Goal: Information Seeking & Learning: Learn about a topic

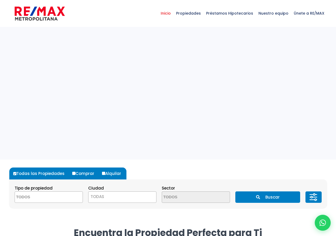
select select
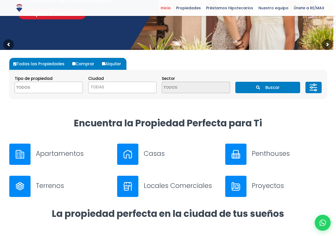
scroll to position [111, 0]
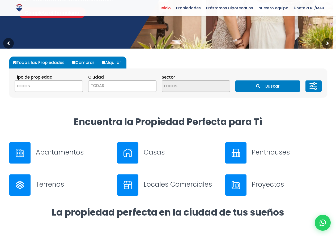
click at [156, 154] on h3 "Casas" at bounding box center [181, 152] width 75 height 9
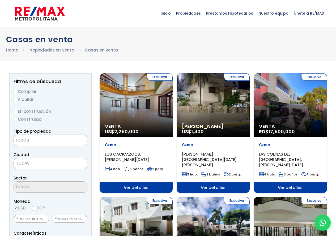
select select
click at [29, 100] on label "Alquilar" at bounding box center [51, 99] width 74 height 7
click at [18, 100] on input "Alquilar" at bounding box center [16, 100] width 4 height 4
radio input "true"
click at [51, 141] on textarea "Search" at bounding box center [40, 140] width 52 height 11
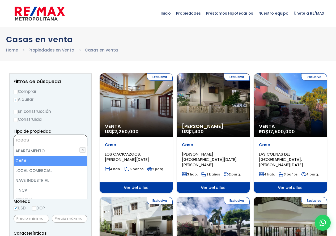
click at [31, 160] on li "CASA" at bounding box center [50, 161] width 73 height 10
select select "house"
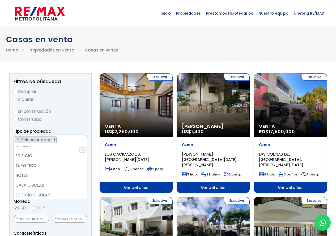
scroll to position [66, 0]
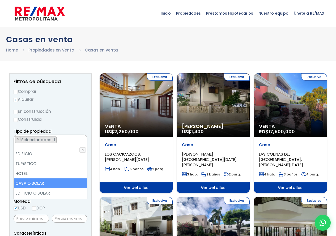
click at [65, 182] on li "CASA O SOLAR" at bounding box center [50, 184] width 73 height 10
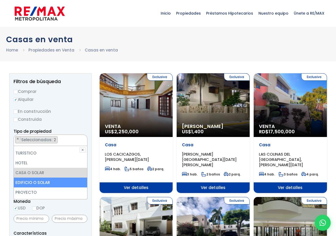
scroll to position [104, 0]
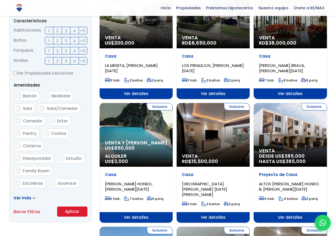
scroll to position [213, 0]
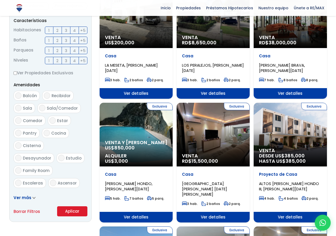
click at [73, 211] on button "Aplicar" at bounding box center [72, 211] width 30 height 10
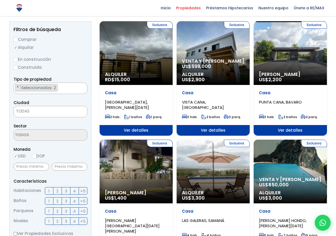
scroll to position [80, 0]
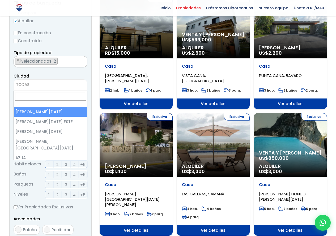
click at [41, 86] on span "TODAS" at bounding box center [50, 84] width 73 height 7
select select "1"
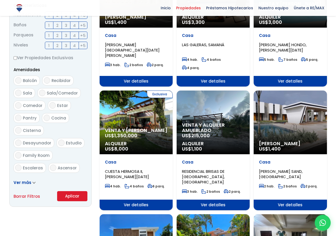
scroll to position [239, 0]
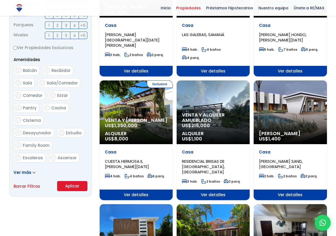
click at [73, 185] on button "Aplicar" at bounding box center [72, 186] width 30 height 10
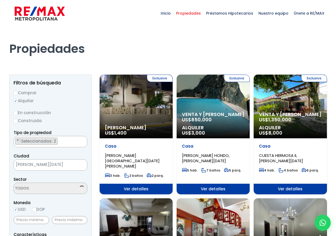
scroll to position [5, 0]
click at [138, 108] on div "Exclusiva Alquiler Amueblado US$ 1,400" at bounding box center [136, 107] width 73 height 64
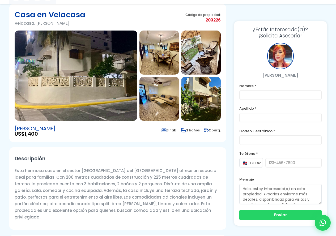
scroll to position [53, 0]
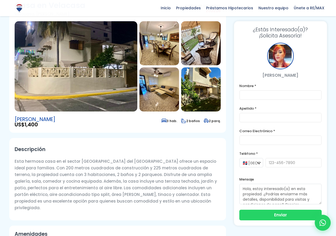
click at [81, 104] on img at bounding box center [76, 66] width 123 height 90
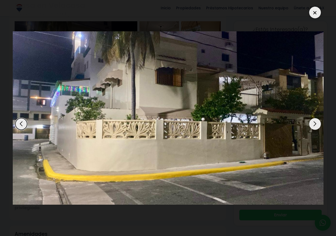
click at [314, 124] on div "Next slide" at bounding box center [315, 124] width 12 height 12
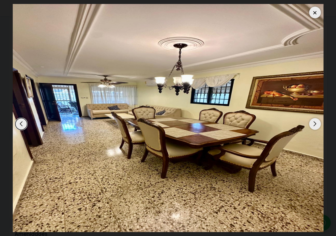
click at [314, 124] on div "Next slide" at bounding box center [315, 124] width 12 height 12
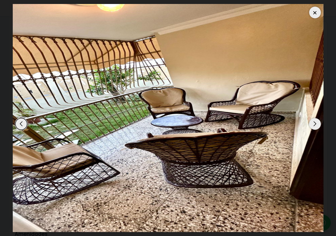
click at [314, 124] on div "Next slide" at bounding box center [315, 124] width 12 height 12
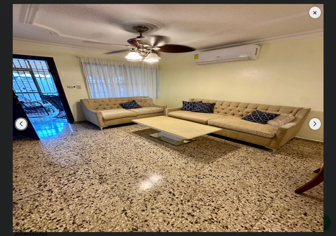
click at [314, 124] on div "Next slide" at bounding box center [315, 124] width 12 height 12
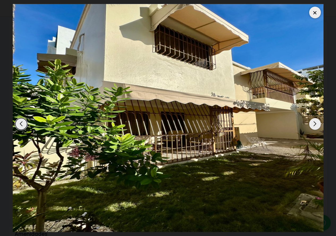
click at [315, 124] on div "Next slide" at bounding box center [315, 124] width 12 height 12
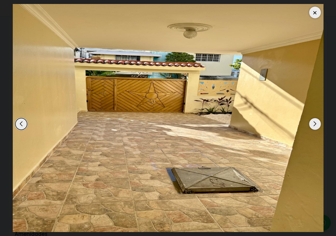
click at [315, 124] on div "Next slide" at bounding box center [315, 124] width 12 height 12
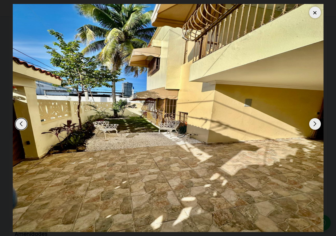
click at [315, 124] on div "Next slide" at bounding box center [315, 124] width 12 height 12
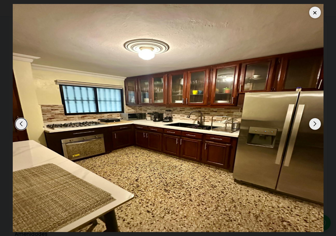
click at [315, 124] on div "Next slide" at bounding box center [315, 124] width 12 height 12
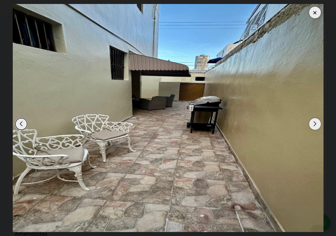
click at [314, 126] on div "Next slide" at bounding box center [315, 124] width 12 height 12
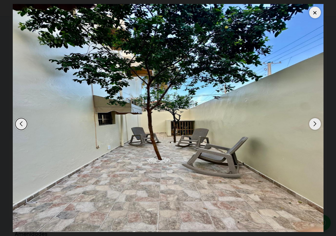
click at [315, 125] on div "Next slide" at bounding box center [315, 124] width 12 height 12
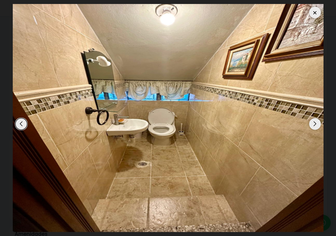
click at [315, 125] on div "Next slide" at bounding box center [315, 124] width 12 height 12
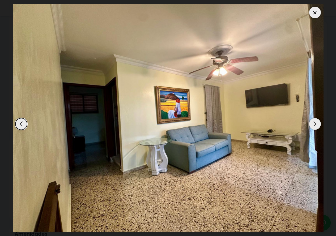
click at [315, 125] on div "Next slide" at bounding box center [315, 124] width 12 height 12
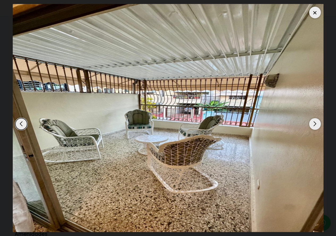
click at [315, 125] on div "Next slide" at bounding box center [315, 124] width 12 height 12
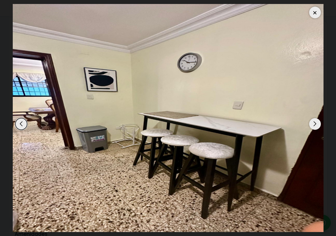
click at [315, 125] on div "Next slide" at bounding box center [315, 124] width 12 height 12
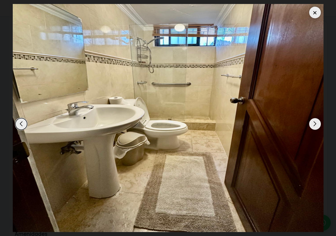
click at [315, 125] on div "Next slide" at bounding box center [315, 124] width 12 height 12
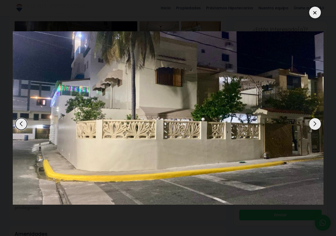
click at [318, 12] on div at bounding box center [315, 13] width 12 height 12
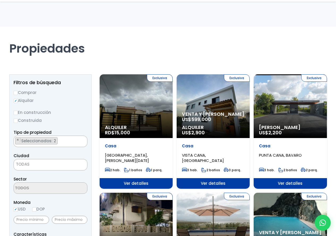
select select "1"
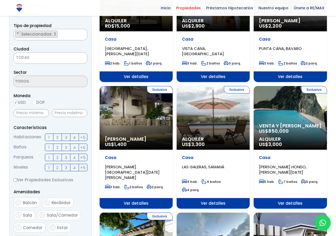
scroll to position [106, 0]
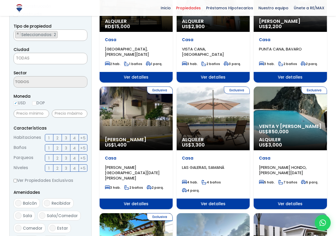
click at [298, 135] on div "Venta y Alquiler US$ 850,000 Alquiler US$ 3,000" at bounding box center [290, 137] width 73 height 27
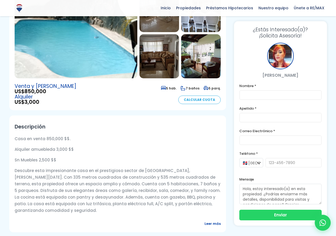
scroll to position [106, 0]
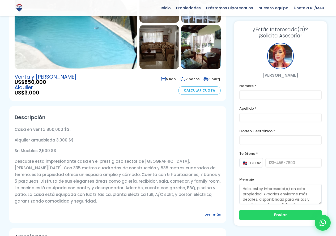
click at [209, 211] on span "Leer más" at bounding box center [213, 214] width 16 height 7
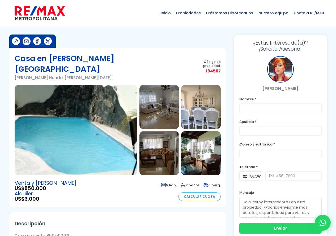
scroll to position [0, 0]
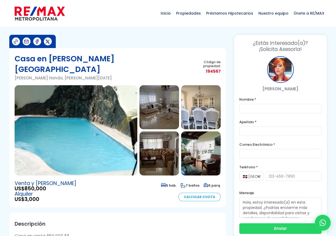
click at [67, 124] on img at bounding box center [76, 130] width 123 height 90
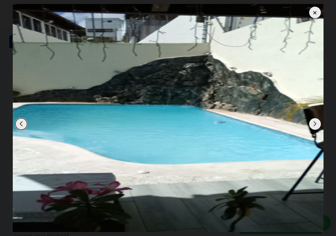
click at [316, 125] on div "Next slide" at bounding box center [315, 124] width 12 height 12
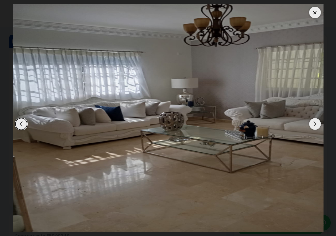
click at [314, 127] on div "Next slide" at bounding box center [315, 124] width 12 height 12
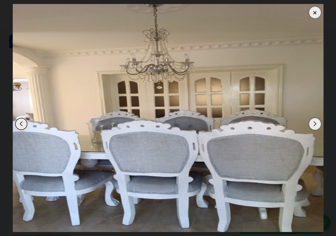
click at [318, 125] on div "Next slide" at bounding box center [315, 124] width 12 height 12
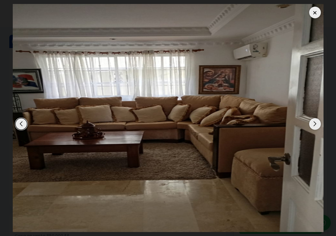
click at [317, 127] on div "Next slide" at bounding box center [315, 124] width 12 height 12
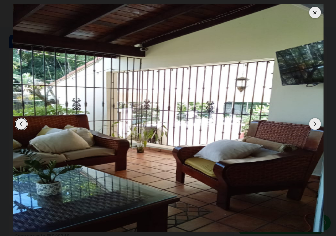
click at [316, 128] on div "Next slide" at bounding box center [315, 124] width 12 height 12
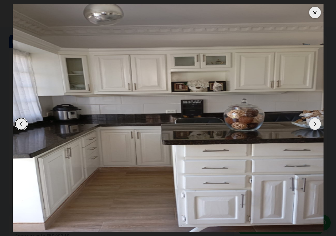
click at [316, 128] on div "Next slide" at bounding box center [315, 124] width 12 height 12
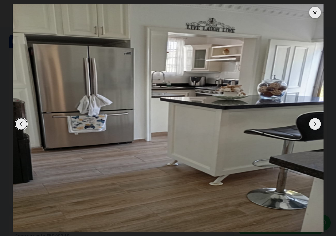
click at [317, 127] on div "Next slide" at bounding box center [315, 124] width 12 height 12
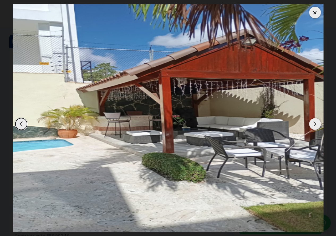
click at [22, 127] on div "Previous slide" at bounding box center [21, 124] width 12 height 12
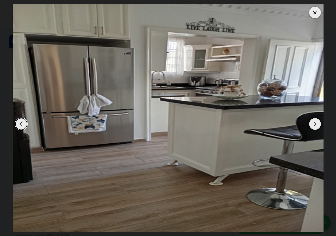
click at [314, 125] on div "Next slide" at bounding box center [315, 124] width 12 height 12
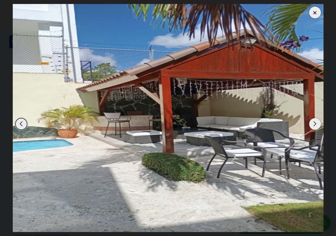
click at [314, 128] on div "Next slide" at bounding box center [315, 124] width 12 height 12
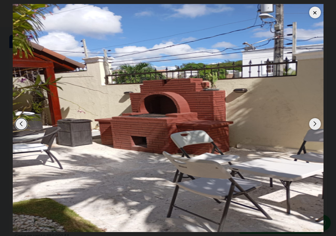
click at [315, 127] on div "Next slide" at bounding box center [315, 124] width 12 height 12
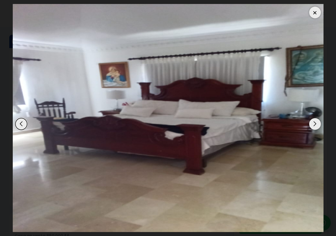
click at [315, 127] on div "Next slide" at bounding box center [315, 124] width 12 height 12
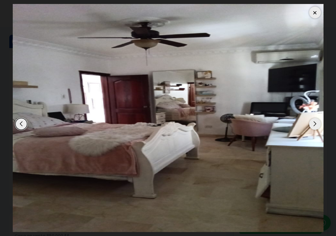
click at [317, 14] on div at bounding box center [315, 13] width 12 height 12
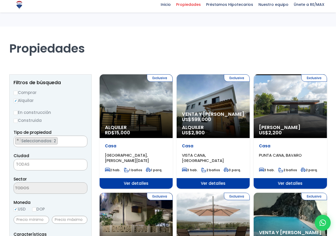
select select "1"
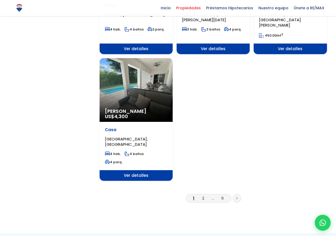
scroll to position [638, 0]
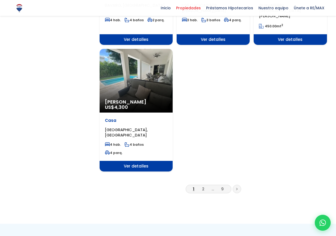
click at [237, 188] on icon at bounding box center [237, 189] width 2 height 3
click at [235, 185] on link at bounding box center [237, 189] width 9 height 9
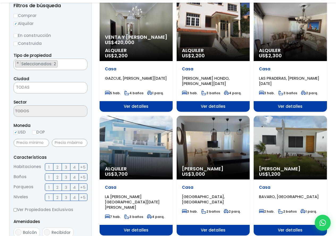
scroll to position [80, 0]
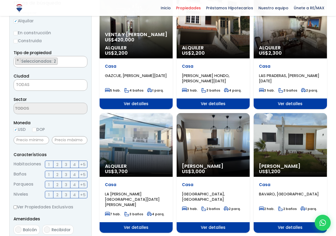
click at [126, 154] on div "Alquiler US$ 3,700" at bounding box center [136, 145] width 73 height 64
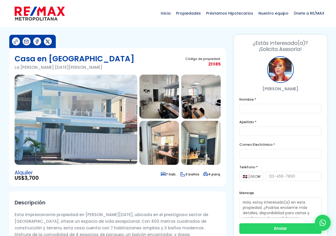
click at [97, 132] on img at bounding box center [76, 120] width 123 height 90
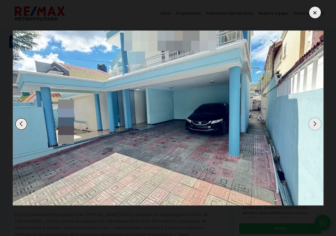
click at [310, 14] on div at bounding box center [315, 13] width 12 height 12
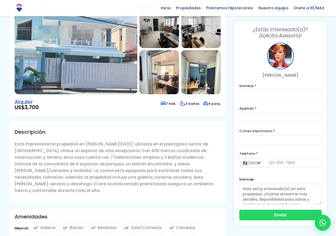
scroll to position [80, 0]
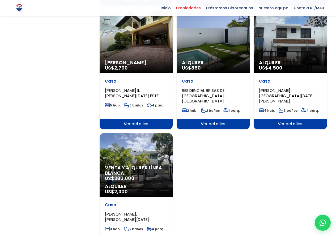
scroll to position [585, 0]
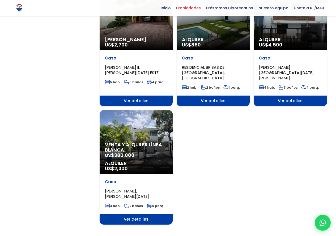
click at [128, 142] on span "Venta y alquiler línea blanca" at bounding box center [136, 147] width 62 height 11
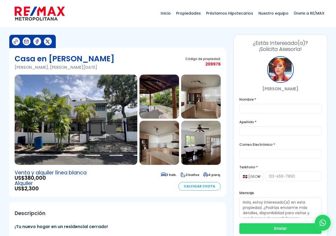
click at [93, 134] on img at bounding box center [76, 120] width 123 height 90
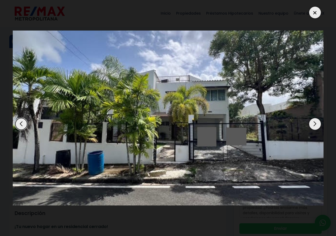
click at [315, 123] on div "Next slide" at bounding box center [315, 124] width 12 height 12
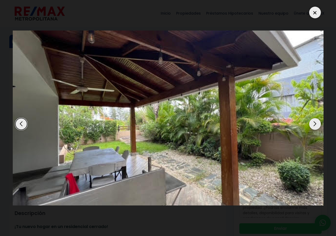
click at [315, 124] on div "Next slide" at bounding box center [315, 124] width 12 height 12
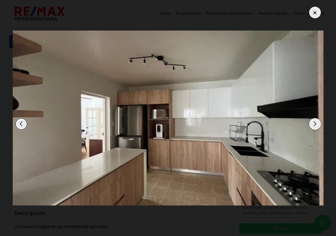
click at [315, 124] on div "Next slide" at bounding box center [315, 124] width 12 height 12
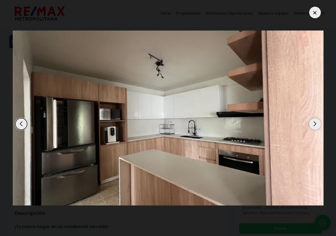
click at [315, 124] on div "Next slide" at bounding box center [315, 124] width 12 height 12
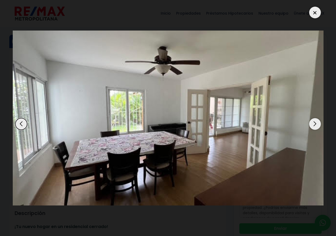
click at [315, 124] on div "Next slide" at bounding box center [315, 124] width 12 height 12
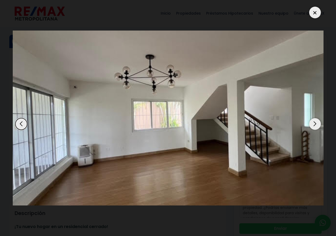
click at [315, 124] on div "Next slide" at bounding box center [315, 124] width 12 height 12
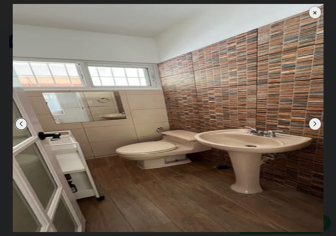
click at [315, 124] on div "Next slide" at bounding box center [315, 124] width 12 height 12
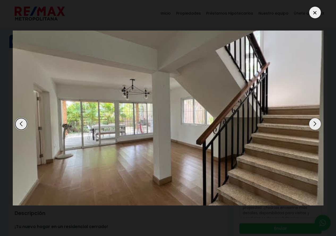
click at [318, 15] on div at bounding box center [315, 13] width 12 height 12
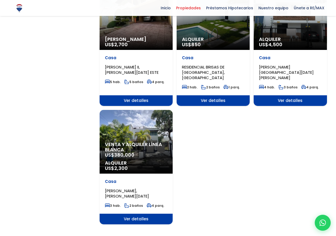
scroll to position [585, 0]
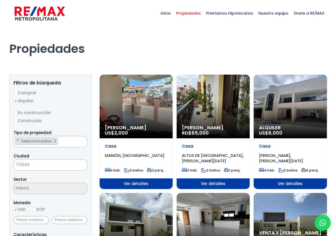
click at [290, 125] on div "Alquiler US$ 6,000" at bounding box center [290, 107] width 73 height 64
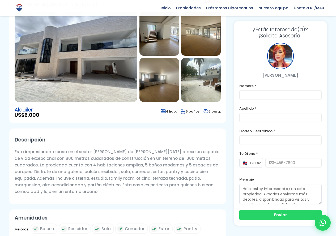
scroll to position [53, 0]
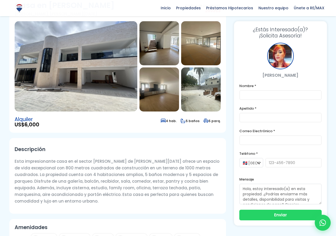
click at [89, 83] on img at bounding box center [76, 66] width 123 height 90
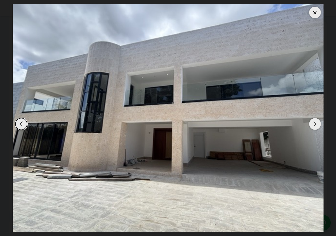
click at [317, 125] on div "Next slide" at bounding box center [315, 124] width 12 height 12
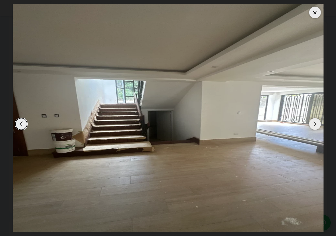
click at [317, 125] on div "Next slide" at bounding box center [315, 124] width 12 height 12
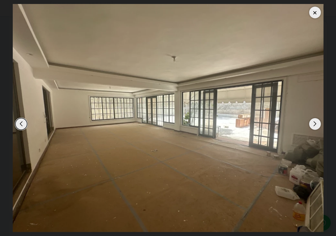
click at [314, 124] on div "Next slide" at bounding box center [315, 124] width 12 height 12
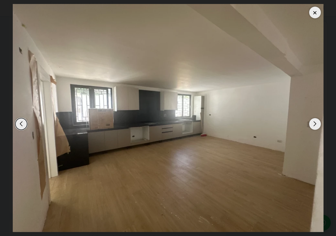
click at [317, 125] on div "Next slide" at bounding box center [315, 124] width 12 height 12
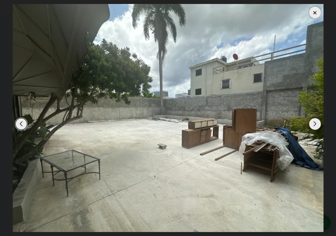
click at [316, 126] on div "Next slide" at bounding box center [315, 124] width 12 height 12
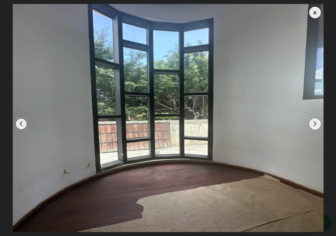
click at [317, 124] on div "Next slide" at bounding box center [315, 124] width 12 height 12
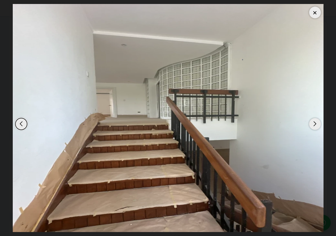
click at [317, 124] on div "Next slide" at bounding box center [315, 124] width 12 height 12
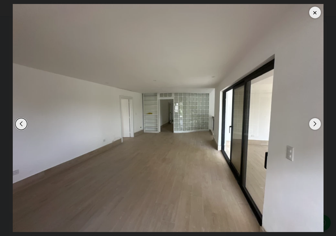
click at [317, 124] on div "Next slide" at bounding box center [315, 124] width 12 height 12
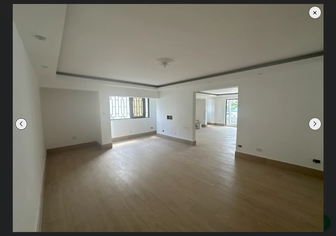
click at [317, 124] on div "Next slide" at bounding box center [315, 124] width 12 height 12
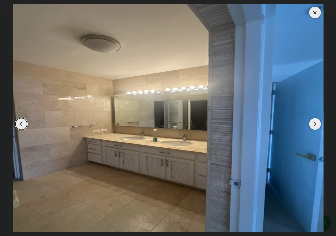
click at [317, 124] on div "Next slide" at bounding box center [315, 124] width 12 height 12
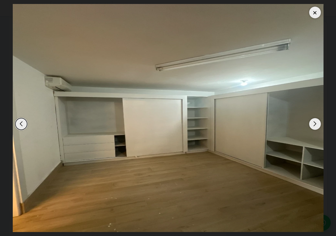
click at [317, 124] on div "Next slide" at bounding box center [315, 124] width 12 height 12
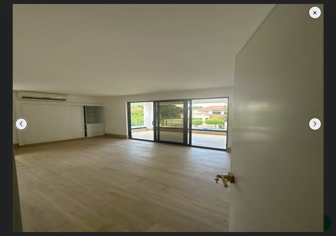
click at [317, 124] on div "Next slide" at bounding box center [315, 124] width 12 height 12
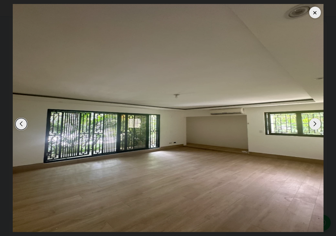
click at [317, 124] on div "Next slide" at bounding box center [315, 124] width 12 height 12
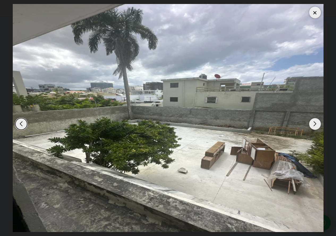
click at [316, 124] on div "Next slide" at bounding box center [315, 124] width 12 height 12
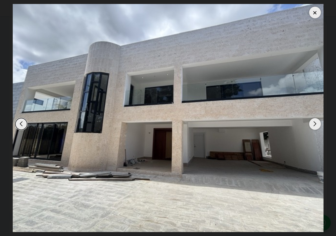
click at [316, 13] on div at bounding box center [315, 13] width 12 height 12
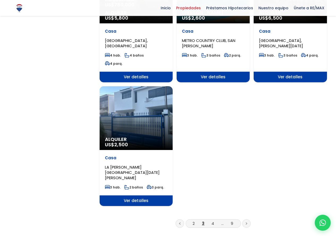
scroll to position [611, 0]
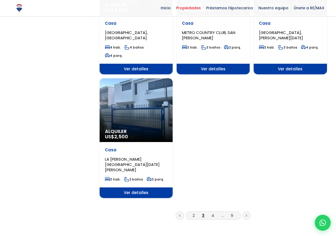
click at [247, 214] on icon at bounding box center [247, 215] width 2 height 3
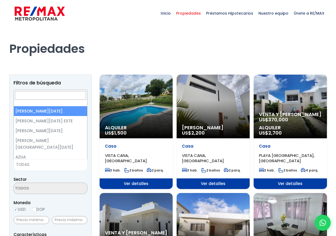
click at [48, 165] on span "TODAS" at bounding box center [50, 164] width 73 height 7
select select "1"
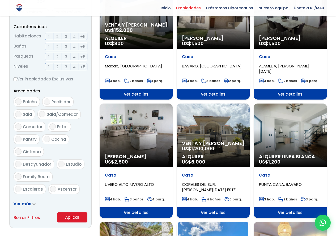
scroll to position [213, 0]
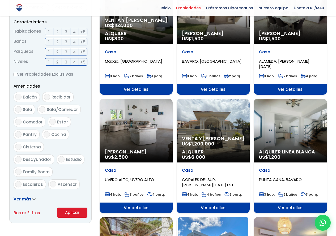
click at [68, 213] on button "Aplicar" at bounding box center [72, 213] width 30 height 10
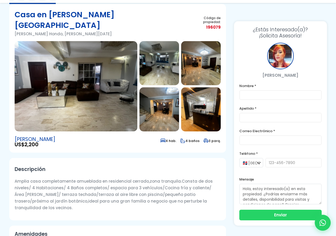
scroll to position [53, 0]
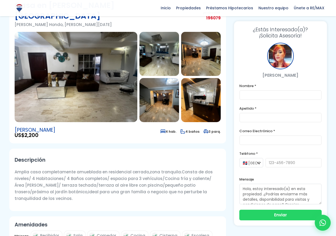
click at [87, 92] on img at bounding box center [76, 77] width 123 height 90
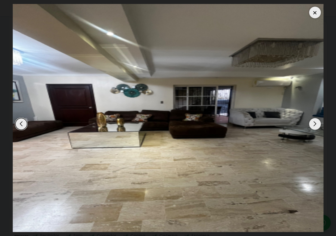
click at [318, 122] on div "Next slide" at bounding box center [315, 124] width 12 height 12
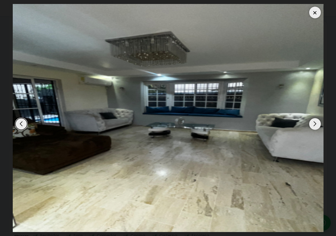
click at [317, 124] on div "Next slide" at bounding box center [315, 124] width 12 height 12
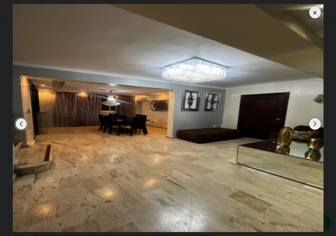
click at [317, 124] on div "Next slide" at bounding box center [315, 124] width 12 height 12
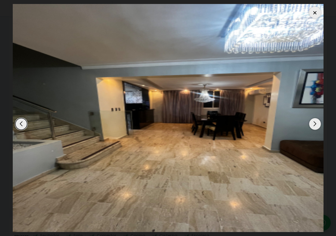
click at [317, 124] on div "Next slide" at bounding box center [315, 124] width 12 height 12
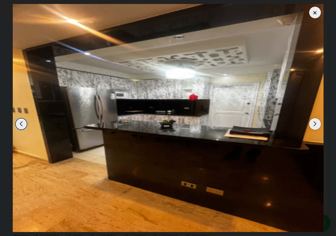
click at [316, 124] on div "Next slide" at bounding box center [315, 124] width 12 height 12
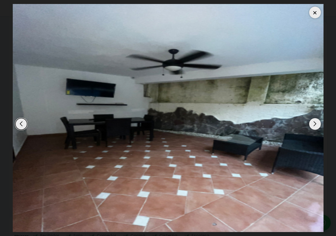
click at [316, 124] on div "Next slide" at bounding box center [315, 124] width 12 height 12
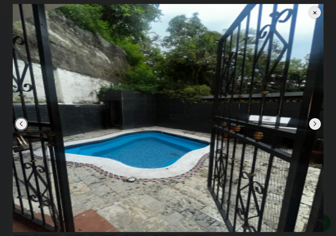
click at [314, 126] on div "Next slide" at bounding box center [315, 124] width 12 height 12
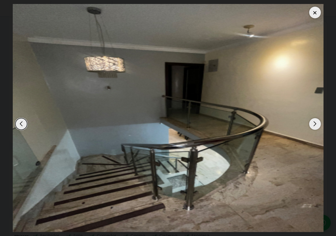
click at [313, 125] on div "Next slide" at bounding box center [315, 124] width 12 height 12
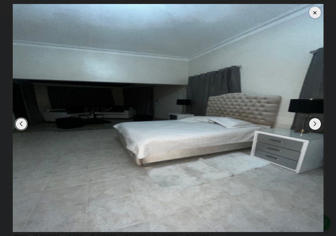
click at [314, 126] on div "Next slide" at bounding box center [315, 124] width 12 height 12
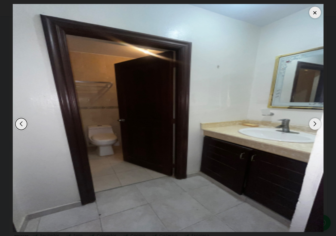
click at [314, 126] on div "Next slide" at bounding box center [315, 124] width 12 height 12
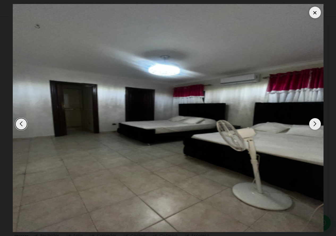
click at [314, 127] on div "Next slide" at bounding box center [315, 124] width 12 height 12
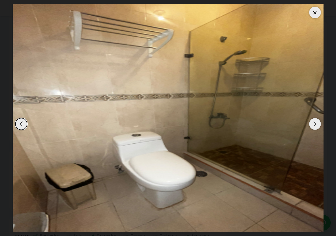
click at [314, 128] on div "Next slide" at bounding box center [315, 124] width 12 height 12
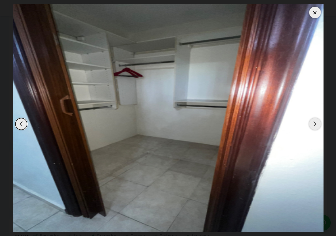
click at [315, 125] on div "Next slide" at bounding box center [315, 124] width 12 height 12
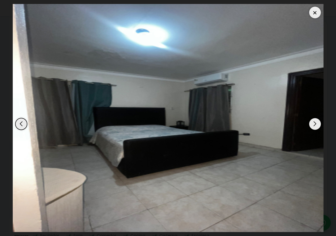
click at [315, 125] on div "Next slide" at bounding box center [315, 124] width 12 height 12
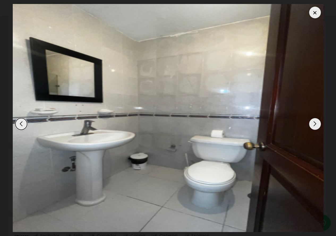
click at [315, 125] on div "Next slide" at bounding box center [315, 124] width 12 height 12
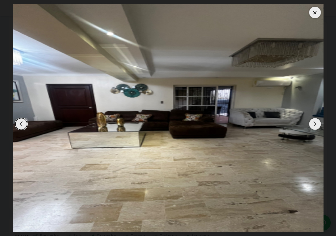
click at [315, 125] on div "Next slide" at bounding box center [315, 124] width 12 height 12
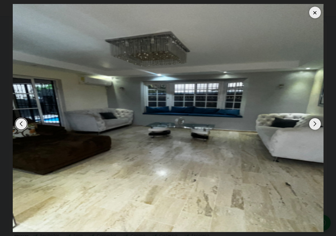
click at [315, 125] on div "Next slide" at bounding box center [315, 124] width 12 height 12
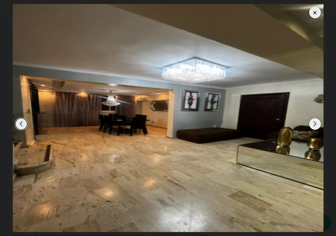
click at [315, 126] on div "Next slide" at bounding box center [315, 124] width 12 height 12
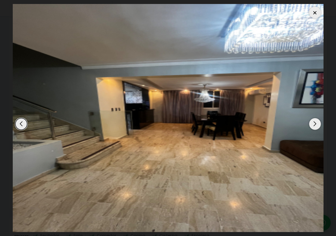
click at [314, 13] on div at bounding box center [315, 13] width 12 height 12
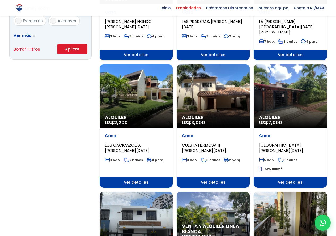
scroll to position [372, 0]
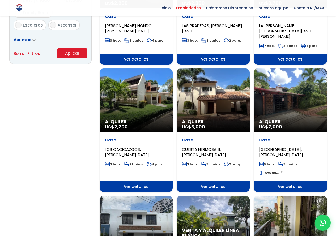
click at [129, 99] on div "Alquiler US$ 2,200" at bounding box center [136, 101] width 73 height 64
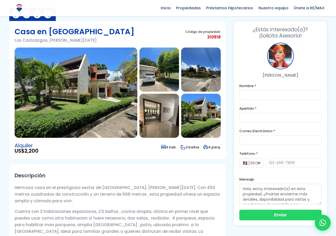
scroll to position [27, 0]
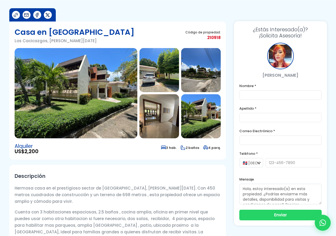
click at [85, 117] on img at bounding box center [76, 93] width 123 height 90
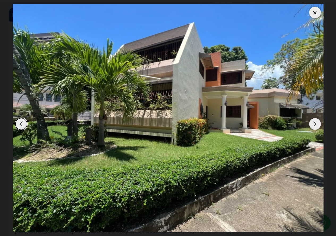
click at [315, 124] on div "Next slide" at bounding box center [315, 124] width 12 height 12
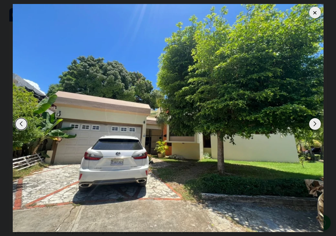
click at [24, 125] on div "Previous slide" at bounding box center [21, 124] width 12 height 12
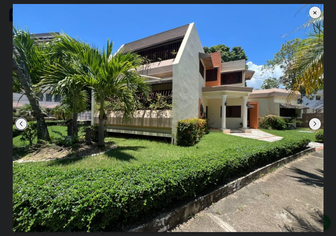
click at [314, 125] on div "Next slide" at bounding box center [315, 124] width 12 height 12
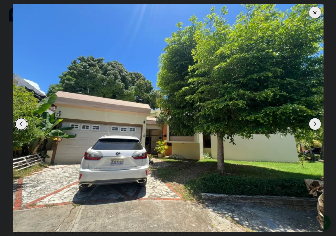
click at [313, 125] on div "Next slide" at bounding box center [315, 124] width 12 height 12
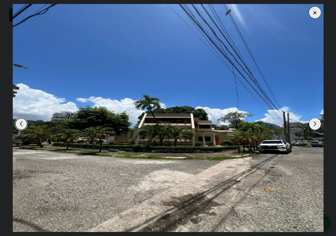
click at [315, 127] on div "Next slide" at bounding box center [315, 124] width 12 height 12
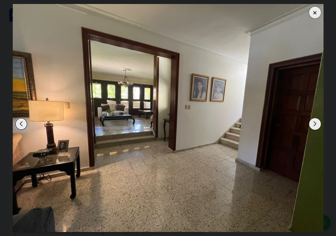
click at [315, 127] on div "Next slide" at bounding box center [315, 124] width 12 height 12
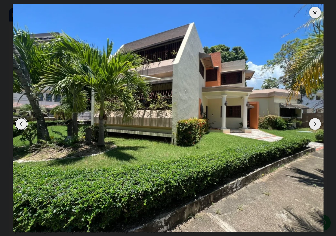
click at [315, 127] on div "Next slide" at bounding box center [315, 124] width 12 height 12
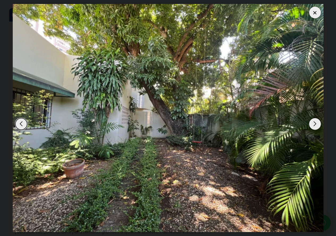
click at [315, 125] on div "Next slide" at bounding box center [315, 124] width 12 height 12
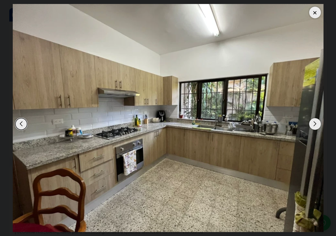
click at [315, 125] on div "Next slide" at bounding box center [315, 124] width 12 height 12
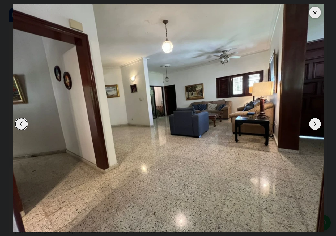
click at [315, 125] on div "Next slide" at bounding box center [315, 124] width 12 height 12
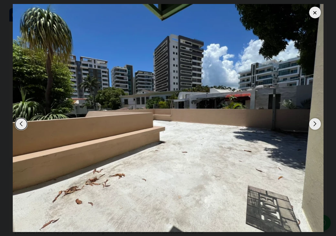
click at [315, 125] on div "Next slide" at bounding box center [315, 124] width 12 height 12
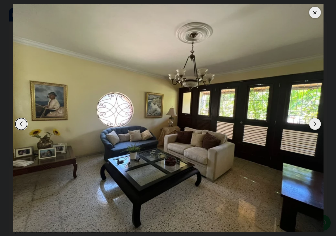
click at [315, 125] on div "Next slide" at bounding box center [315, 124] width 12 height 12
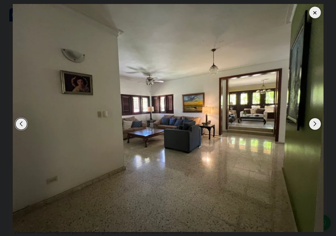
click at [315, 125] on div "Next slide" at bounding box center [315, 124] width 12 height 12
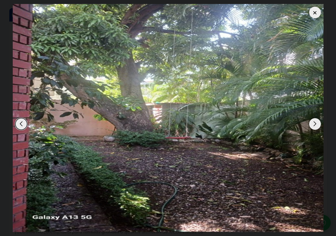
click at [315, 125] on div "Next slide" at bounding box center [315, 124] width 12 height 12
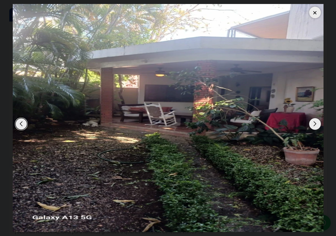
click at [316, 126] on div "Next slide" at bounding box center [315, 124] width 12 height 12
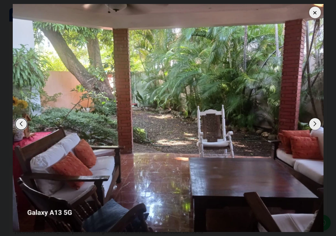
click at [316, 126] on div "Next slide" at bounding box center [315, 124] width 12 height 12
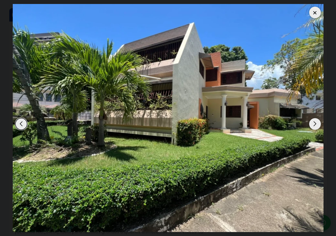
click at [316, 11] on div at bounding box center [315, 13] width 12 height 12
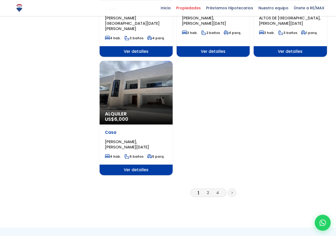
scroll to position [638, 0]
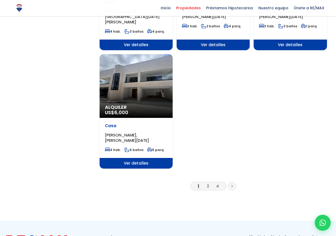
click at [233, 185] on icon at bounding box center [232, 186] width 2 height 3
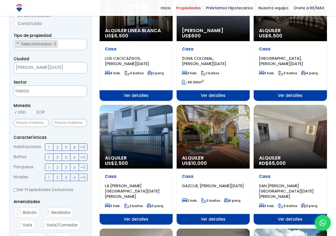
scroll to position [106, 0]
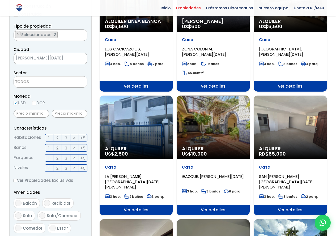
click at [303, 134] on div "Alquiler RD$ 65,000" at bounding box center [290, 128] width 73 height 64
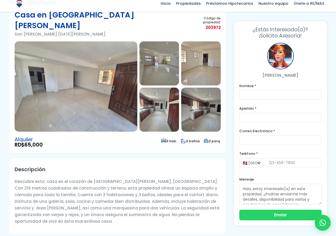
scroll to position [53, 0]
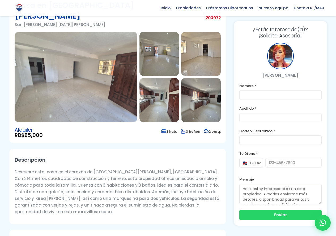
click at [94, 71] on img at bounding box center [76, 77] width 123 height 90
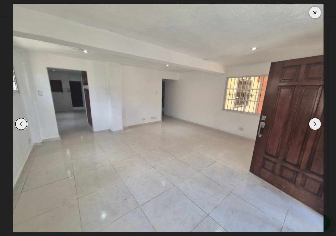
click at [318, 123] on div "Next slide" at bounding box center [315, 124] width 12 height 12
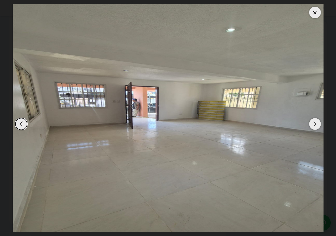
click at [318, 123] on div "Next slide" at bounding box center [315, 124] width 12 height 12
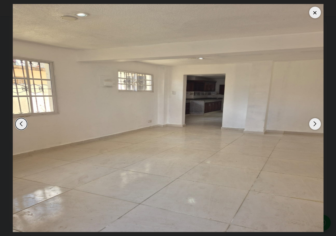
click at [318, 123] on div "Next slide" at bounding box center [315, 124] width 12 height 12
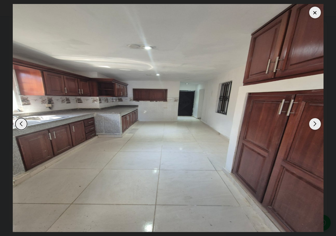
click at [318, 123] on div "Next slide" at bounding box center [315, 124] width 12 height 12
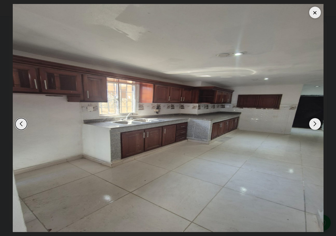
click at [318, 123] on div "Next slide" at bounding box center [315, 124] width 12 height 12
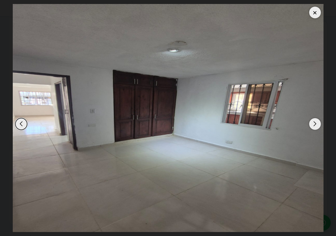
click at [318, 123] on div "Next slide" at bounding box center [315, 124] width 12 height 12
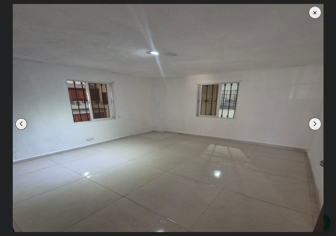
click at [318, 123] on div "Next slide" at bounding box center [315, 124] width 12 height 12
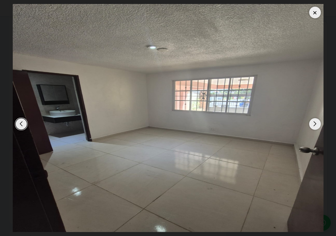
click at [318, 123] on div "Next slide" at bounding box center [315, 124] width 12 height 12
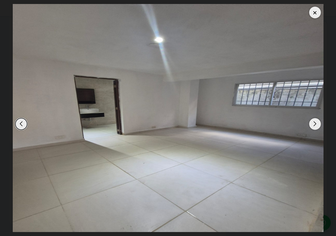
click at [318, 123] on div "Next slide" at bounding box center [315, 124] width 12 height 12
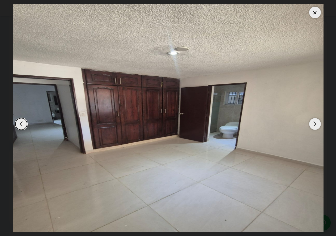
click at [318, 123] on div "Next slide" at bounding box center [315, 124] width 12 height 12
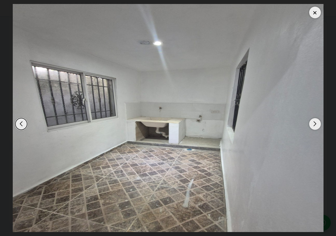
click at [318, 123] on div "Next slide" at bounding box center [315, 124] width 12 height 12
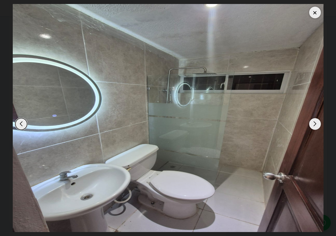
click at [318, 123] on div "Next slide" at bounding box center [315, 124] width 12 height 12
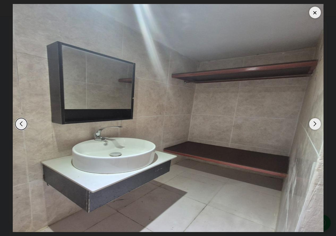
click at [318, 123] on div "Next slide" at bounding box center [315, 124] width 12 height 12
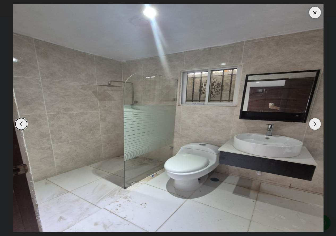
click at [318, 123] on div "Next slide" at bounding box center [315, 124] width 12 height 12
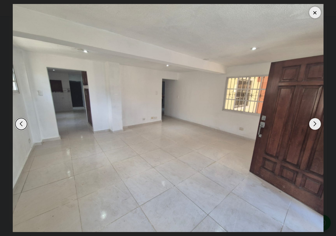
click at [318, 123] on div "Next slide" at bounding box center [315, 124] width 12 height 12
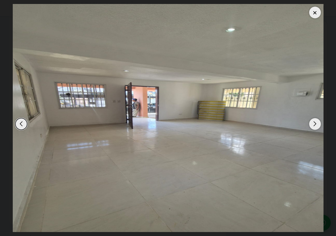
click at [311, 14] on div at bounding box center [315, 13] width 12 height 12
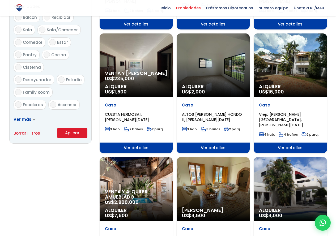
scroll to position [319, 0]
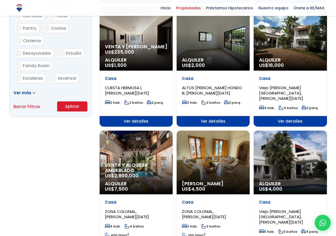
click at [287, 143] on div "Alquiler US$ 4,000" at bounding box center [290, 163] width 73 height 64
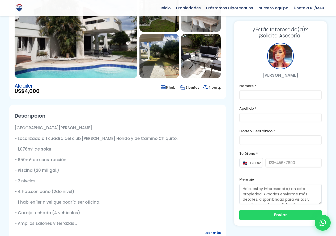
scroll to position [106, 0]
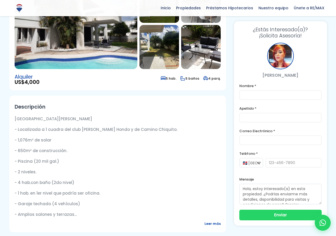
click at [210, 221] on span "Leer más" at bounding box center [213, 224] width 16 height 7
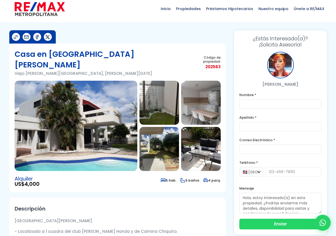
scroll to position [0, 0]
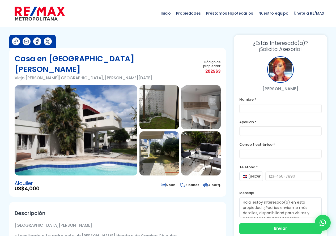
click at [72, 136] on img at bounding box center [76, 130] width 123 height 90
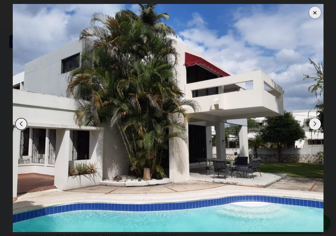
click at [317, 125] on div "Next slide" at bounding box center [315, 124] width 12 height 12
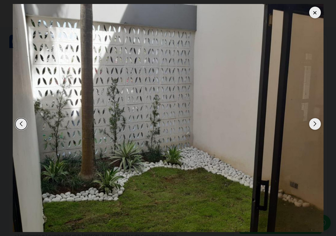
click at [317, 125] on div "Next slide" at bounding box center [315, 124] width 12 height 12
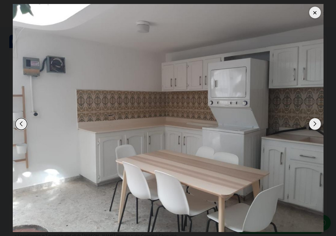
click at [317, 125] on div "Next slide" at bounding box center [315, 124] width 12 height 12
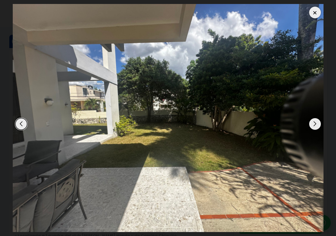
click at [317, 125] on div "Next slide" at bounding box center [315, 124] width 12 height 12
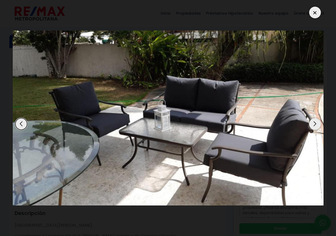
click at [317, 125] on div "Next slide" at bounding box center [315, 124] width 12 height 12
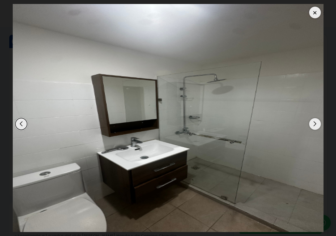
click at [317, 125] on div "Next slide" at bounding box center [315, 124] width 12 height 12
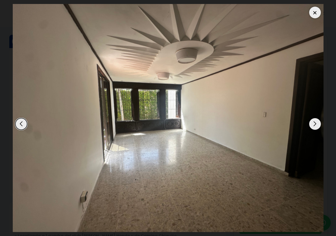
click at [317, 126] on div "Next slide" at bounding box center [315, 124] width 12 height 12
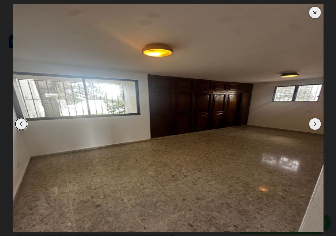
click at [317, 126] on div "Next slide" at bounding box center [315, 124] width 12 height 12
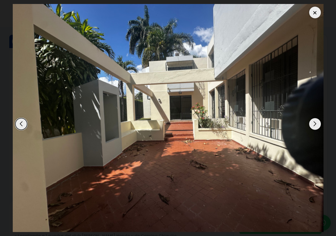
click at [317, 126] on div "Next slide" at bounding box center [315, 124] width 12 height 12
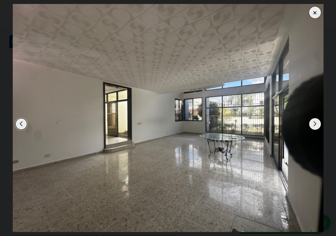
click at [317, 126] on div "Next slide" at bounding box center [315, 124] width 12 height 12
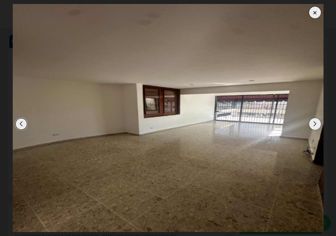
click at [317, 126] on div "Next slide" at bounding box center [315, 124] width 12 height 12
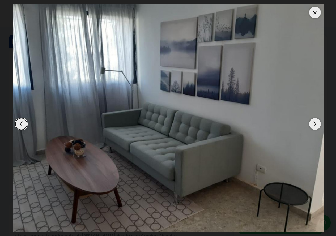
click at [317, 126] on div "Next slide" at bounding box center [315, 124] width 12 height 12
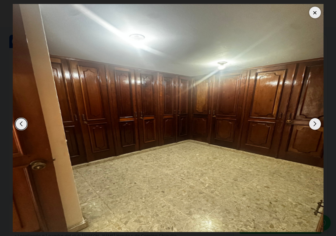
click at [317, 126] on div "Next slide" at bounding box center [315, 124] width 12 height 12
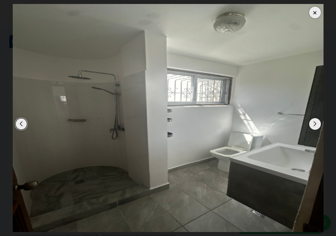
click at [317, 126] on div "Next slide" at bounding box center [315, 124] width 12 height 12
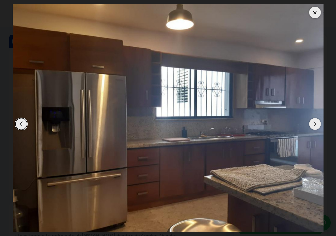
click at [317, 126] on div "Next slide" at bounding box center [315, 124] width 12 height 12
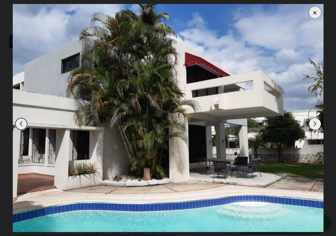
click at [317, 126] on div "Next slide" at bounding box center [315, 124] width 12 height 12
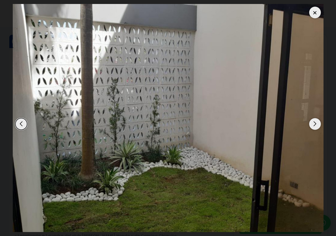
click at [316, 15] on div at bounding box center [315, 13] width 12 height 12
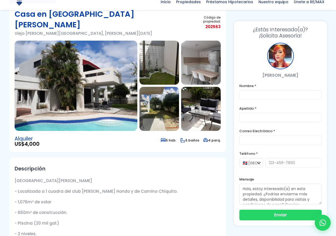
scroll to position [53, 0]
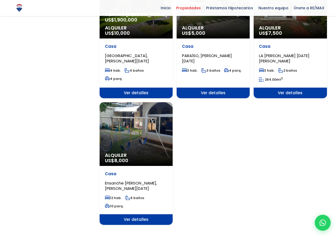
scroll to position [611, 0]
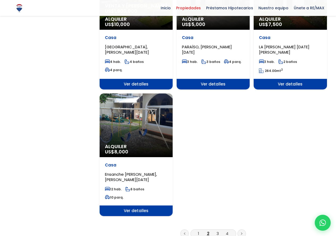
click at [125, 117] on div "Alquiler US$ 8,000" at bounding box center [136, 126] width 73 height 64
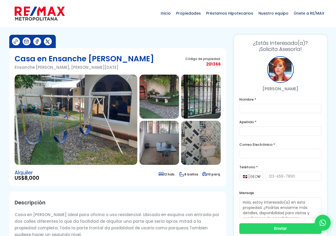
click at [70, 127] on img at bounding box center [76, 120] width 123 height 90
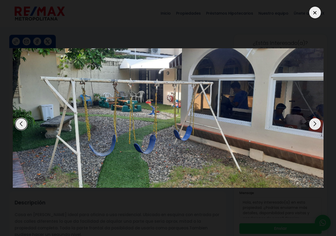
click at [317, 125] on div "Next slide" at bounding box center [315, 124] width 12 height 12
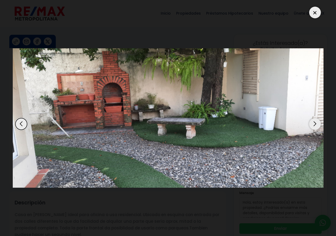
click at [315, 14] on div at bounding box center [315, 13] width 12 height 12
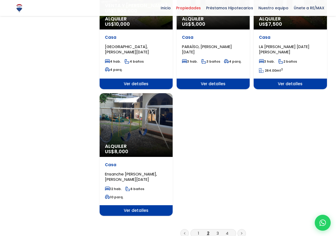
scroll to position [611, 0]
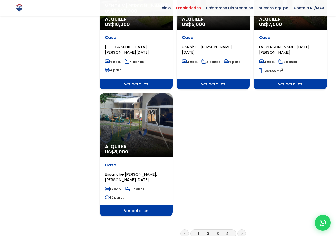
click at [242, 233] on icon at bounding box center [241, 234] width 1 height 2
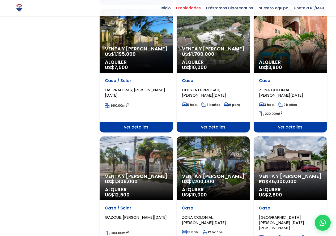
scroll to position [478, 0]
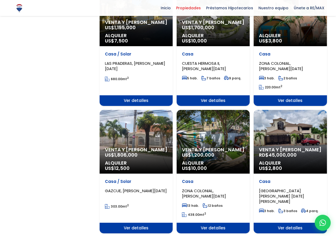
click at [210, 152] on span "1,200,000" at bounding box center [202, 155] width 23 height 7
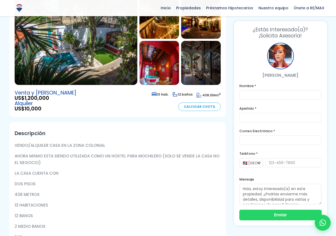
scroll to position [106, 0]
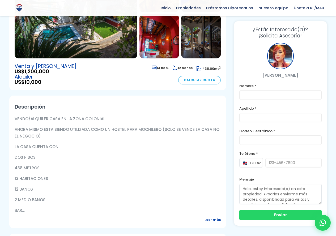
click at [210, 219] on span "Leer más" at bounding box center [213, 220] width 16 height 7
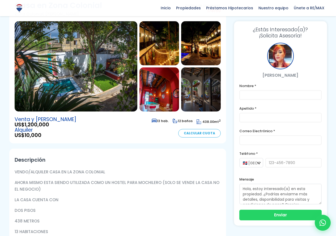
scroll to position [27, 0]
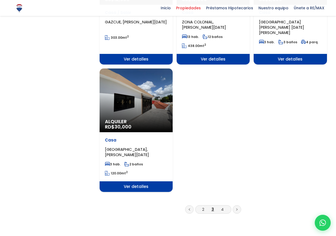
scroll to position [664, 0]
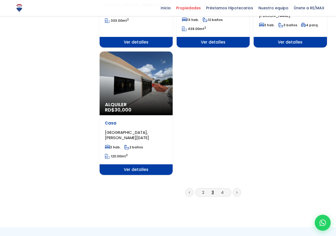
click at [236, 191] on icon at bounding box center [237, 192] width 2 height 3
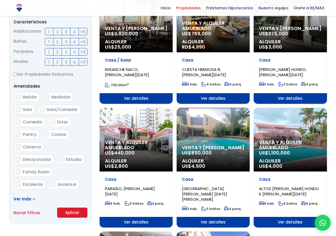
scroll to position [239, 0]
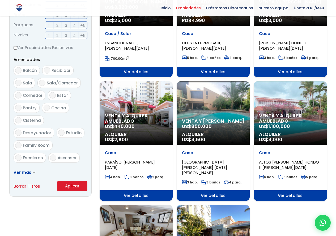
click at [296, 110] on div "Venta y alquiler amueblado US$ 1,100,000 Alquiler US$ 4,000" at bounding box center [290, 113] width 73 height 64
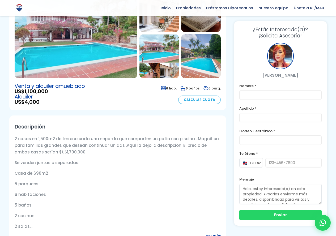
scroll to position [106, 0]
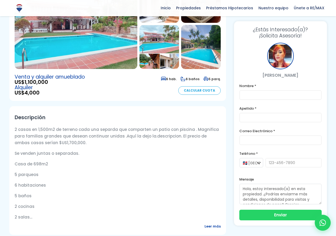
click at [215, 223] on span "Leer más" at bounding box center [213, 226] width 16 height 7
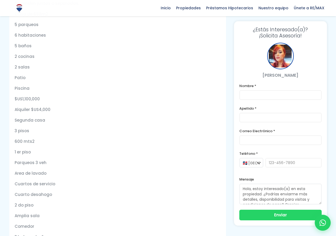
scroll to position [266, 0]
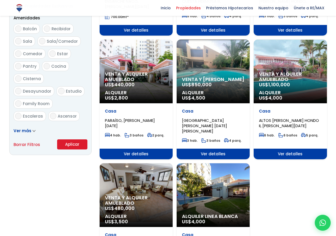
scroll to position [266, 0]
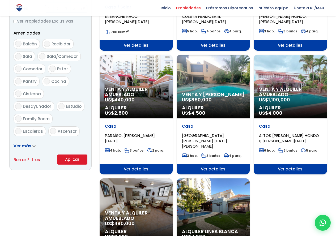
click at [298, 111] on p "Alquiler US$ 4,000" at bounding box center [290, 110] width 62 height 11
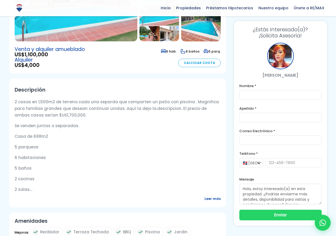
scroll to position [186, 0]
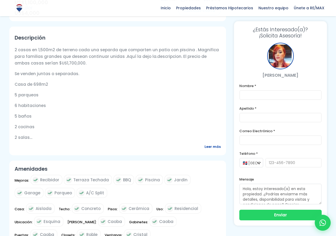
click at [216, 144] on span "Leer más" at bounding box center [213, 147] width 16 height 7
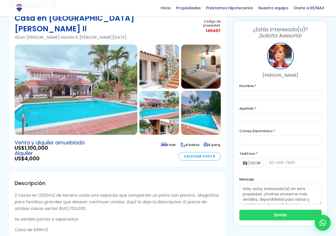
scroll to position [27, 0]
